Goal: Task Accomplishment & Management: Complete application form

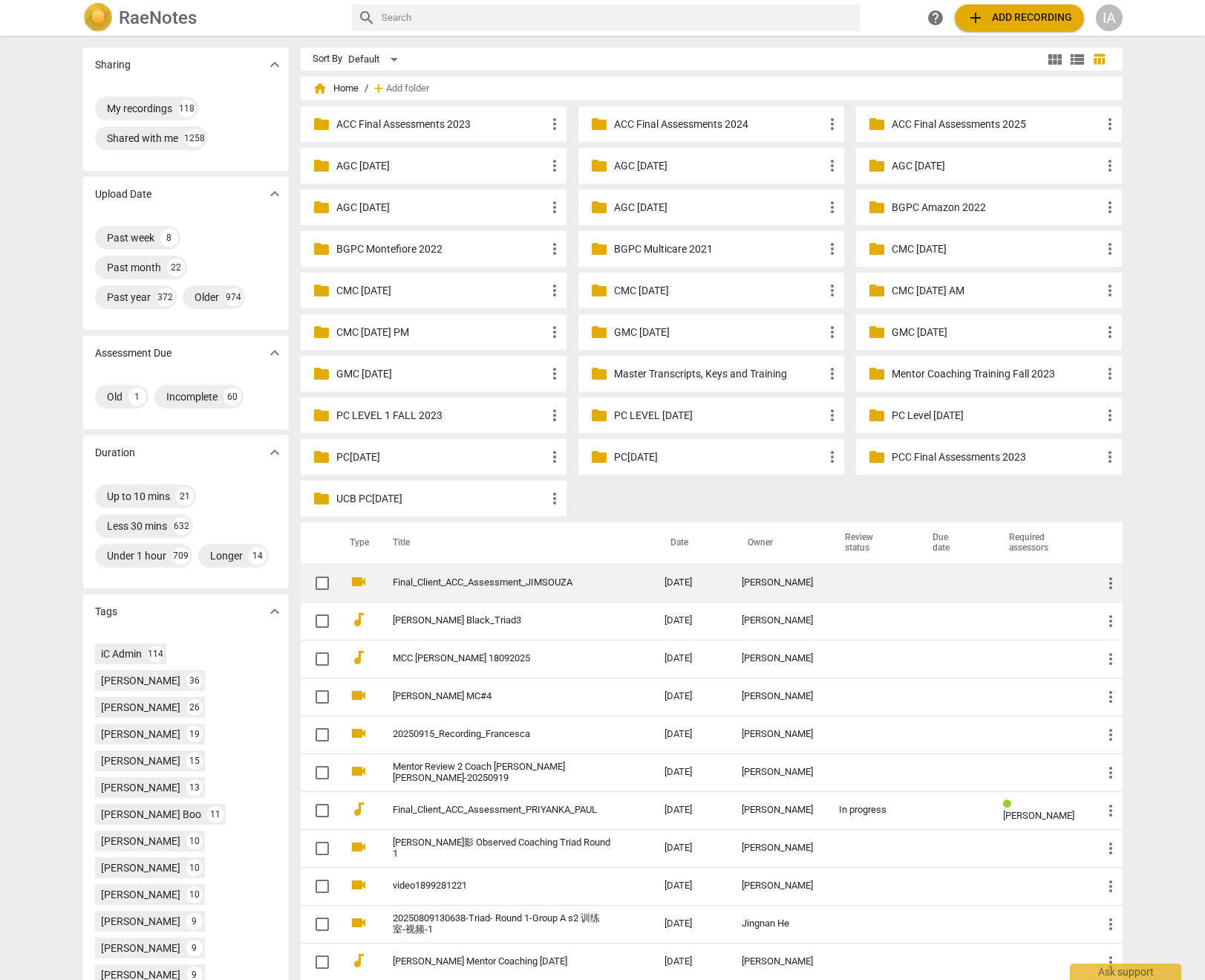
click at [536, 589] on td "Final_Client_ACC_Assessment_JIMSOUZA" at bounding box center [514, 583] width 278 height 38
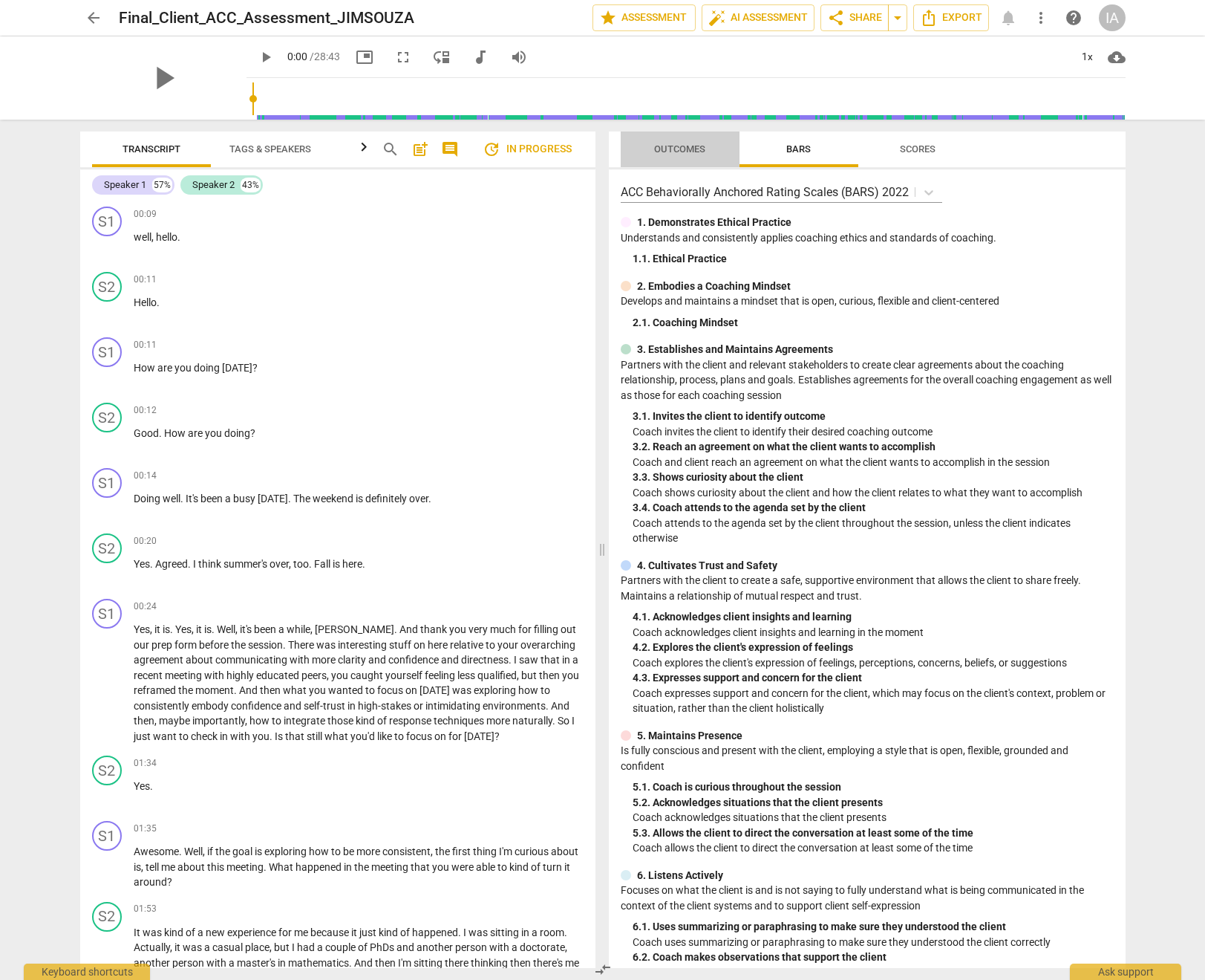
click at [674, 152] on span "Outcomes" at bounding box center [680, 149] width 51 height 11
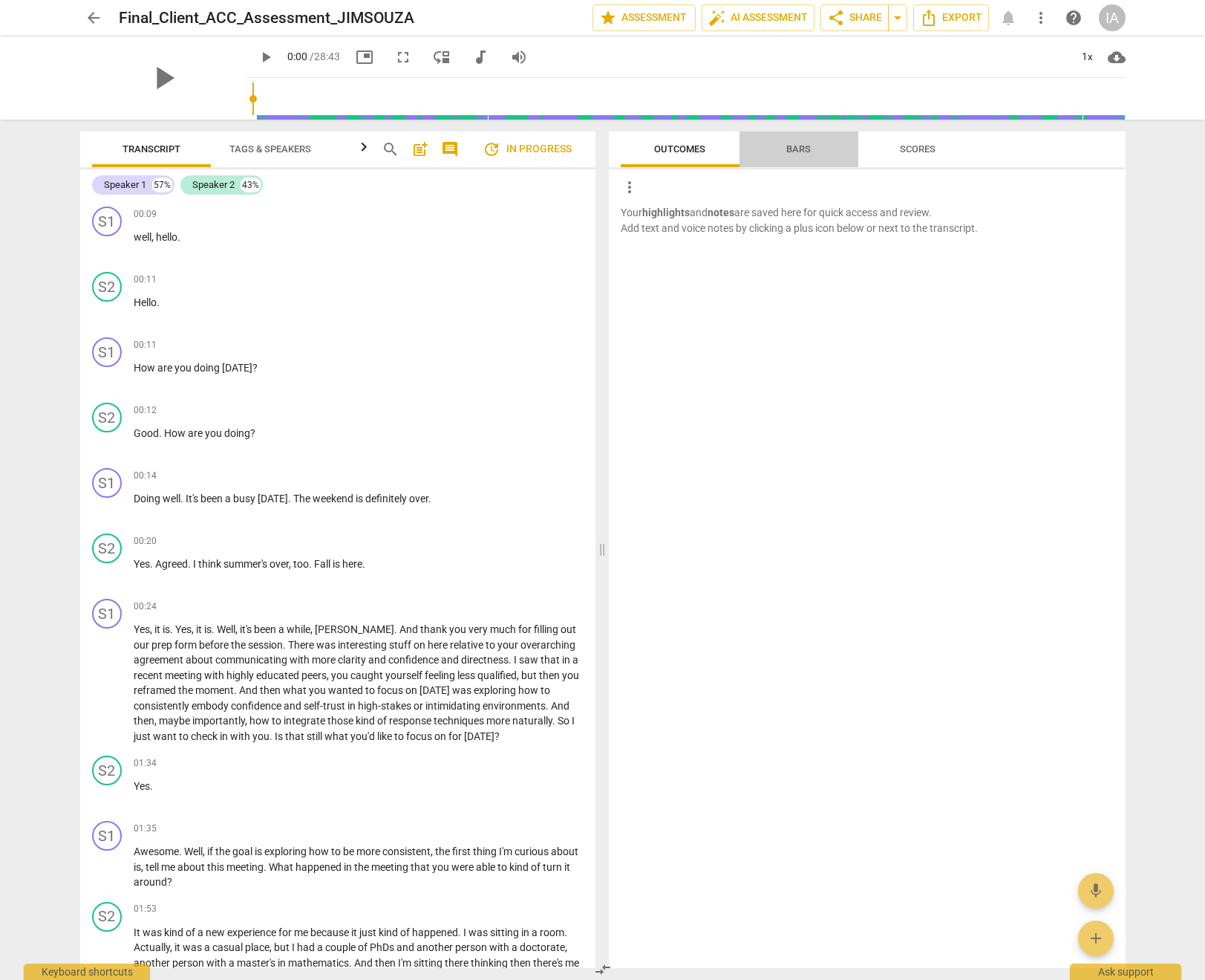
click at [796, 152] on span "Bars" at bounding box center [799, 149] width 25 height 11
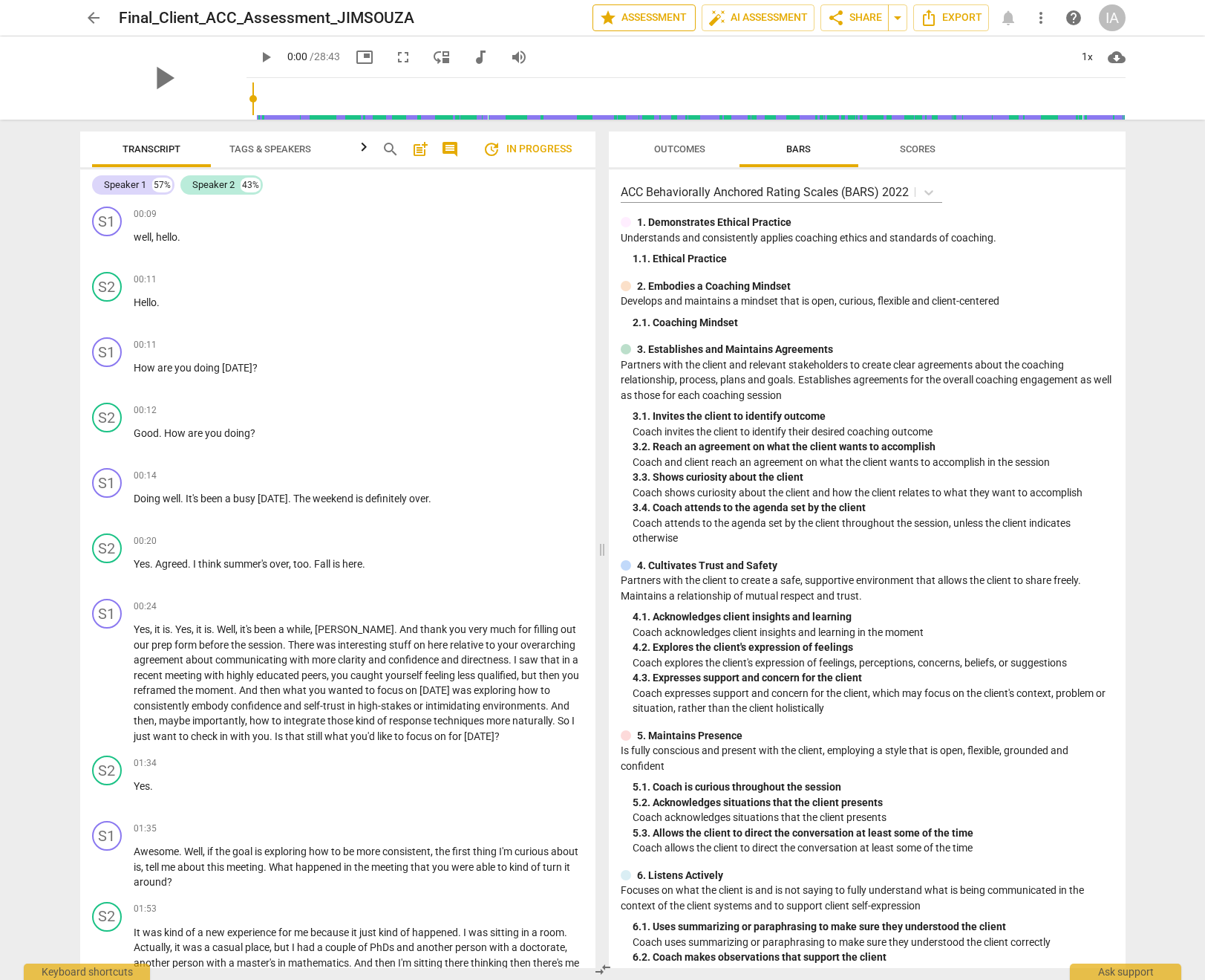
click at [641, 21] on span "star Assessment" at bounding box center [644, 18] width 90 height 18
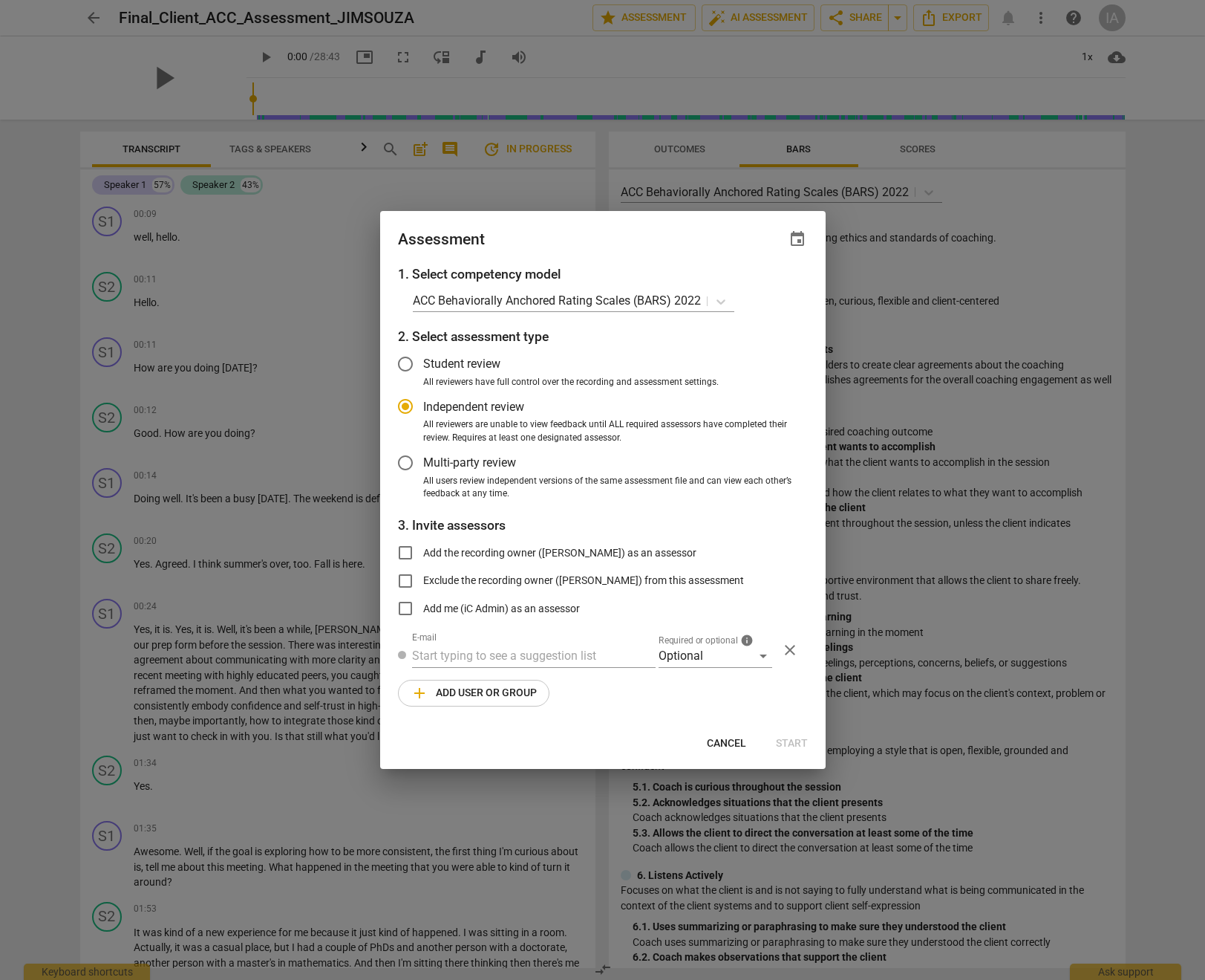
radio input "false"
click at [458, 658] on input "text" at bounding box center [534, 656] width 244 height 24
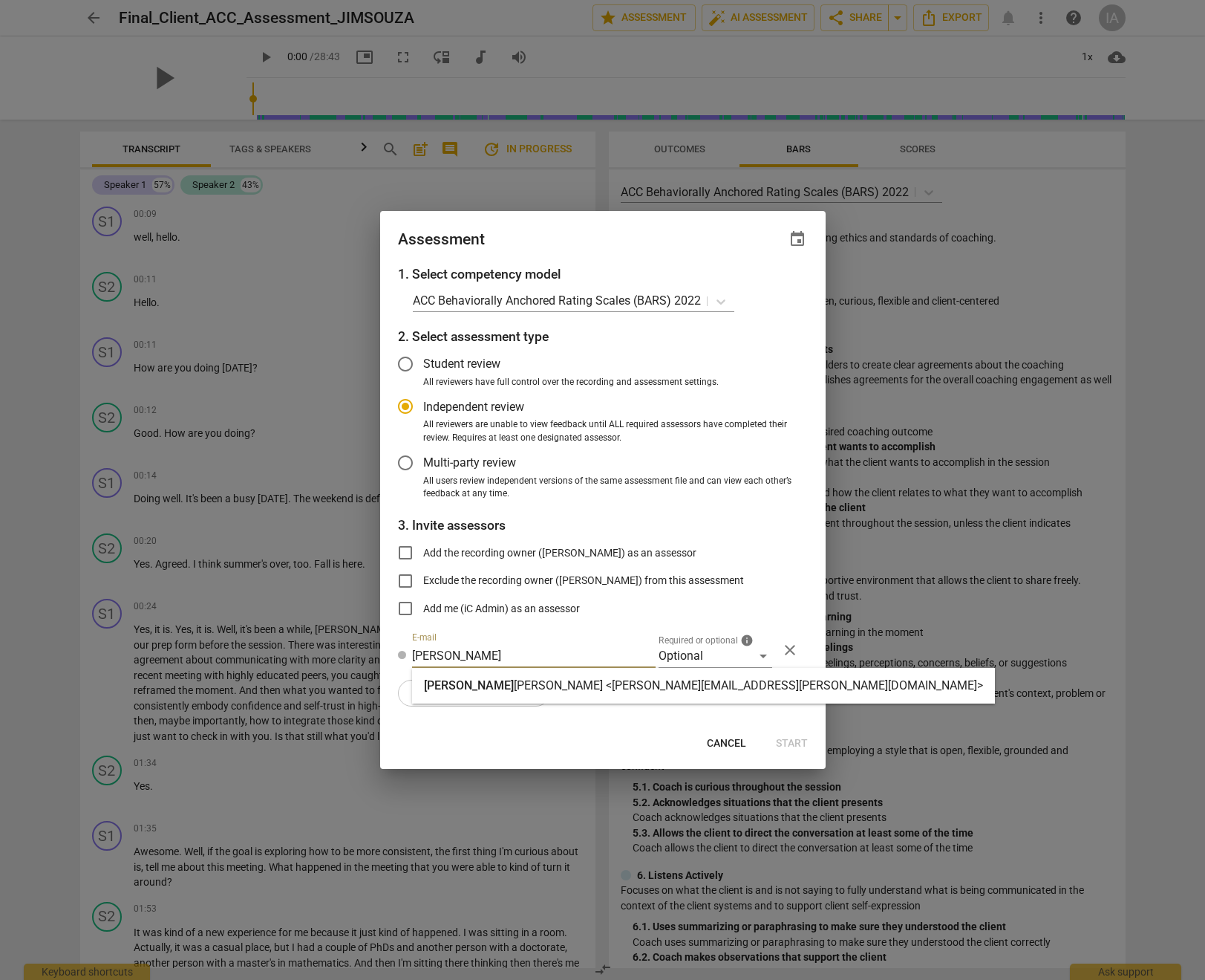
type input "[PERSON_NAME]"
click at [514, 688] on strong "[PERSON_NAME] <[PERSON_NAME][EMAIL_ADDRESS][PERSON_NAME][DOMAIN_NAME]>" at bounding box center [749, 685] width 470 height 14
radio input "false"
type input "[PERSON_NAME] <[PERSON_NAME][EMAIL_ADDRESS][PERSON_NAME][DOMAIN_NAME]>"
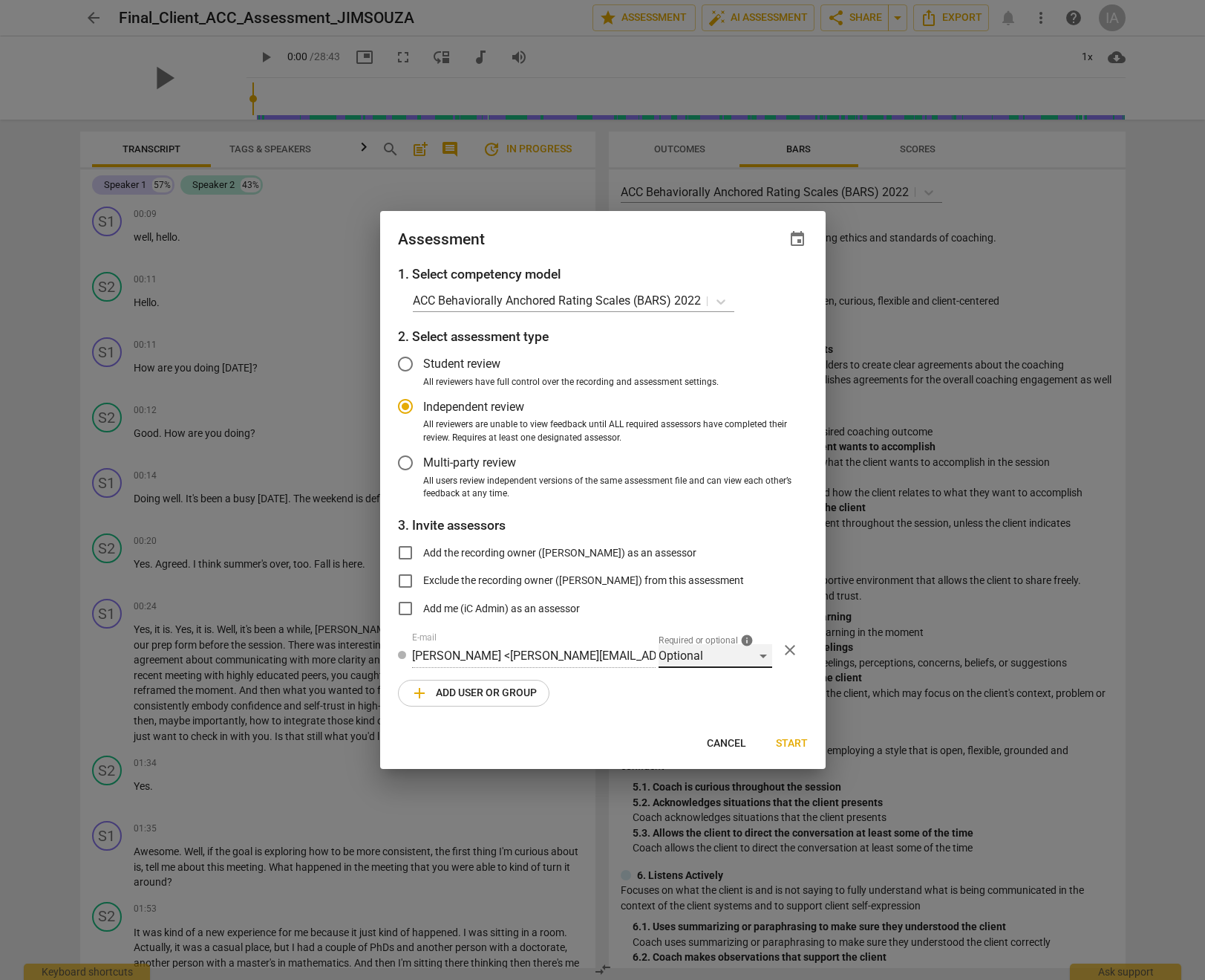
click at [747, 664] on div "Optional" at bounding box center [715, 656] width 114 height 24
click at [728, 801] on li "Supervisor" at bounding box center [715, 799] width 114 height 36
click at [481, 701] on span "add Add user or group" at bounding box center [474, 693] width 126 height 18
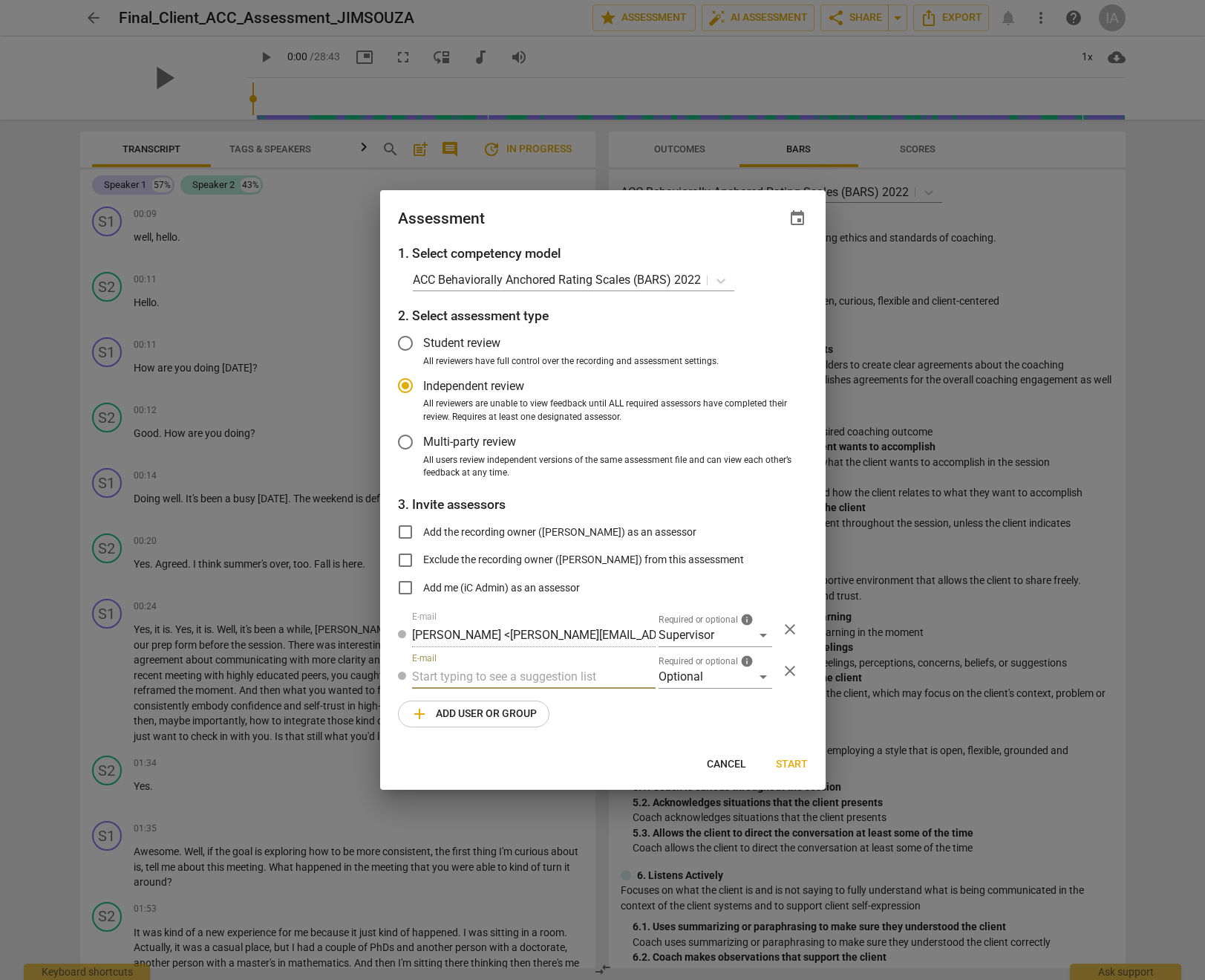
radio input "false"
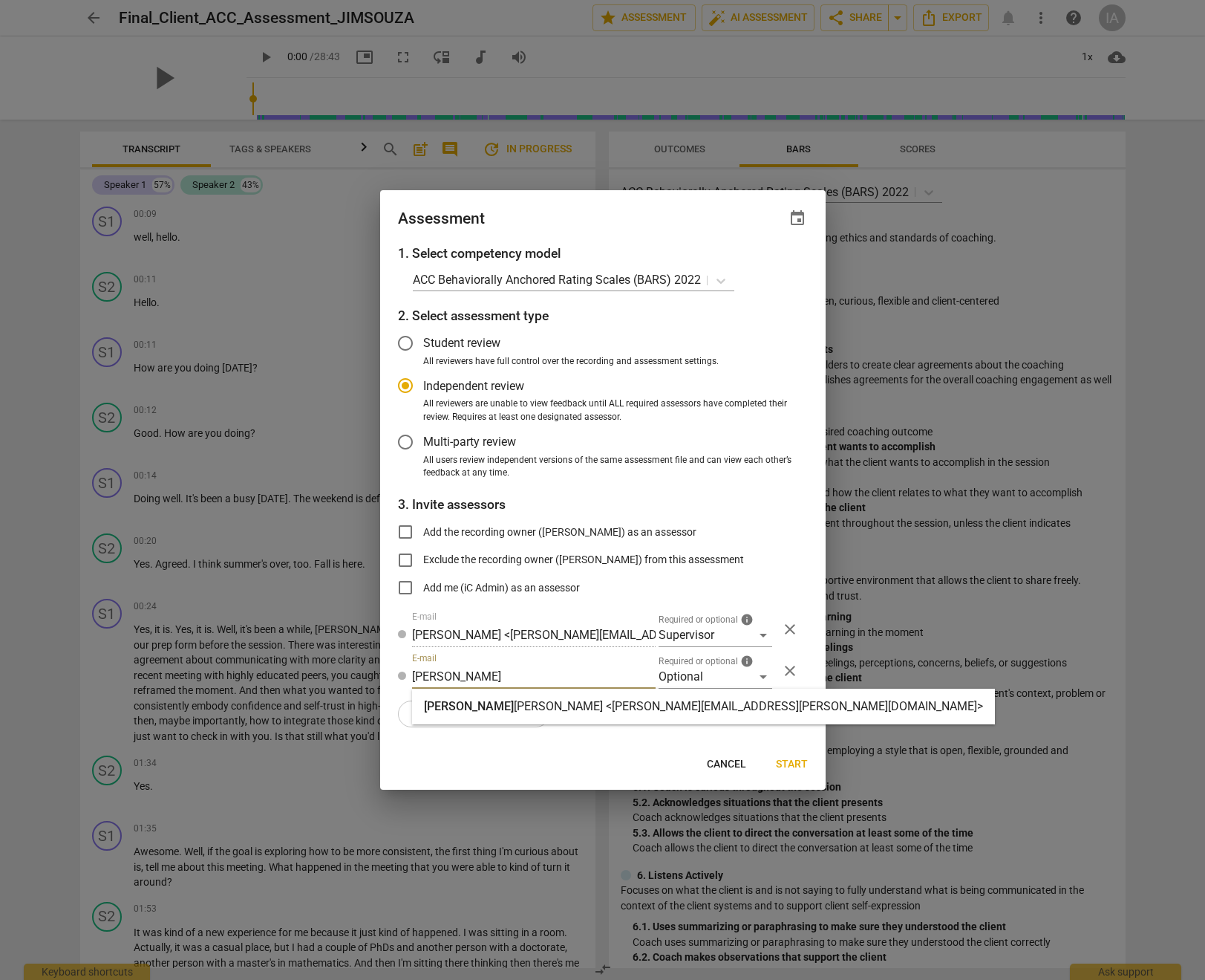
type input "[PERSON_NAME]"
click at [492, 716] on div "[PERSON_NAME] <[PERSON_NAME][EMAIL_ADDRESS][PERSON_NAME][DOMAIN_NAME]>" at bounding box center [704, 707] width 583 height 36
radio input "false"
type input "[PERSON_NAME] <[PERSON_NAME][EMAIL_ADDRESS][PERSON_NAME][DOMAIN_NAME]>"
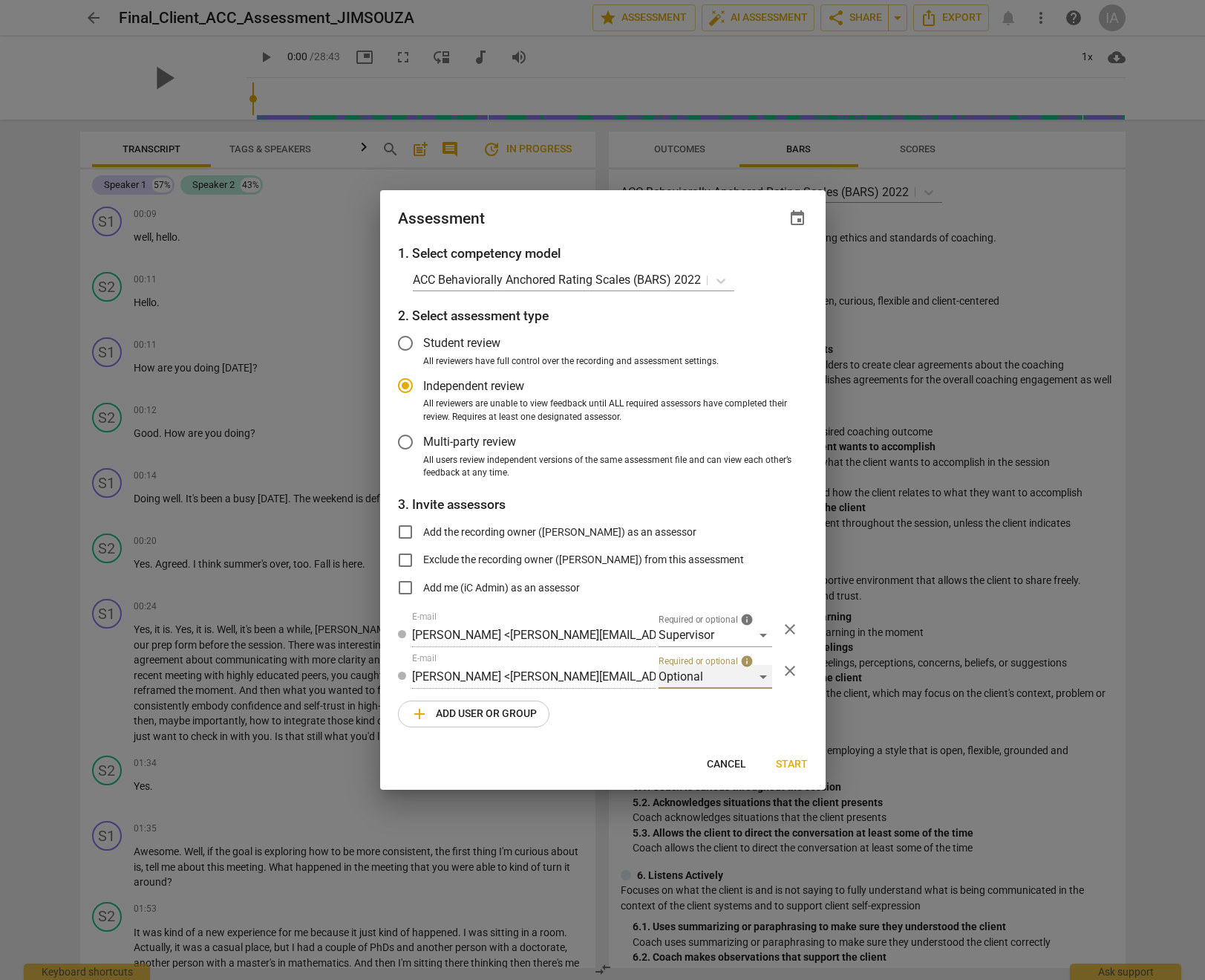
click at [702, 670] on div "Optional" at bounding box center [715, 677] width 114 height 24
click at [710, 706] on li "Required" at bounding box center [715, 713] width 114 height 36
click at [799, 765] on span "Start" at bounding box center [792, 765] width 32 height 15
radio input "false"
type input "[PERSON_NAME] <[PERSON_NAME][EMAIL_ADDRESS][PERSON_NAME][DOMAIN_NAME]>"
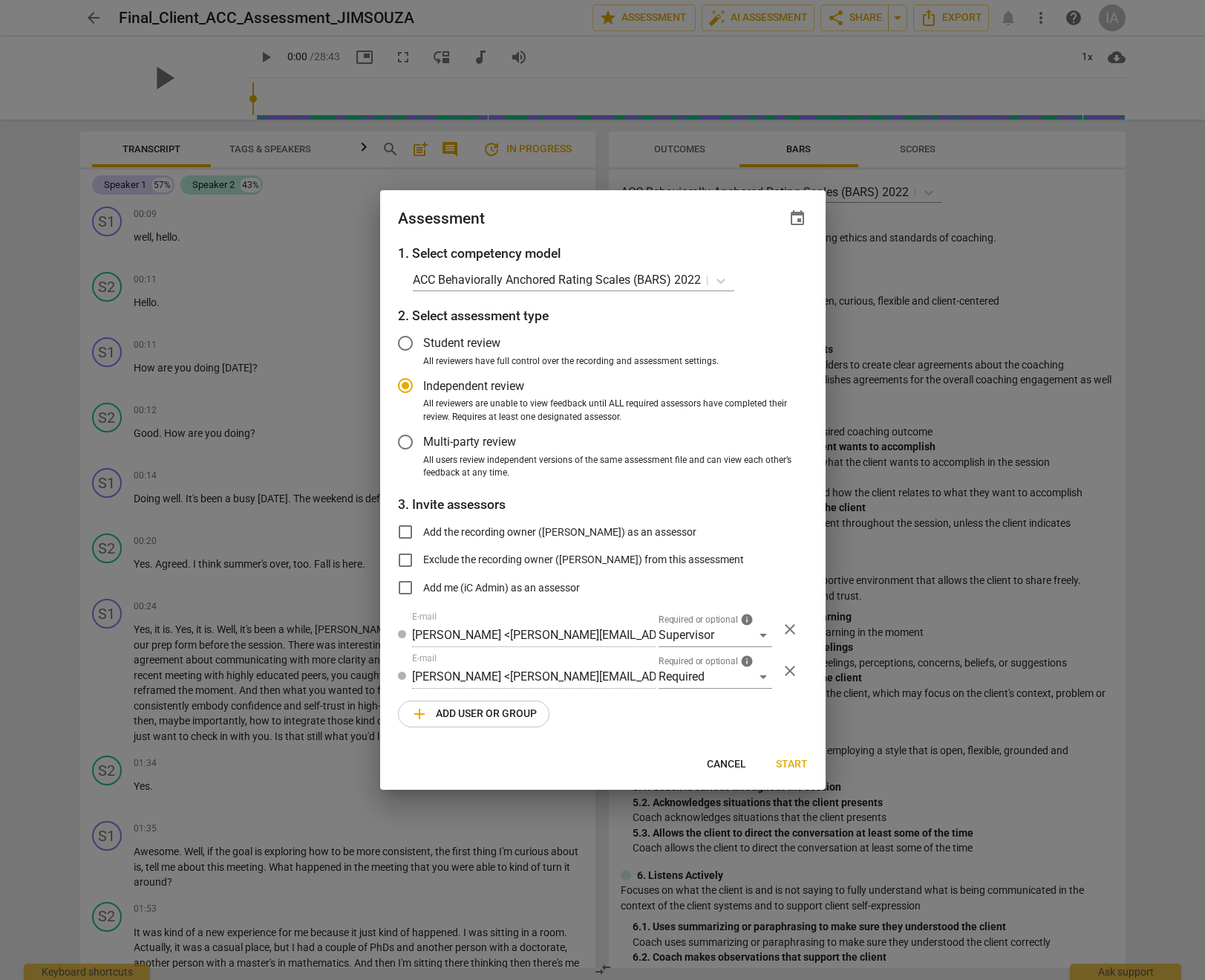
type input "[PERSON_NAME] <[EMAIL_ADDRESS][DOMAIN_NAME]>"
